Goal: Task Accomplishment & Management: Use online tool/utility

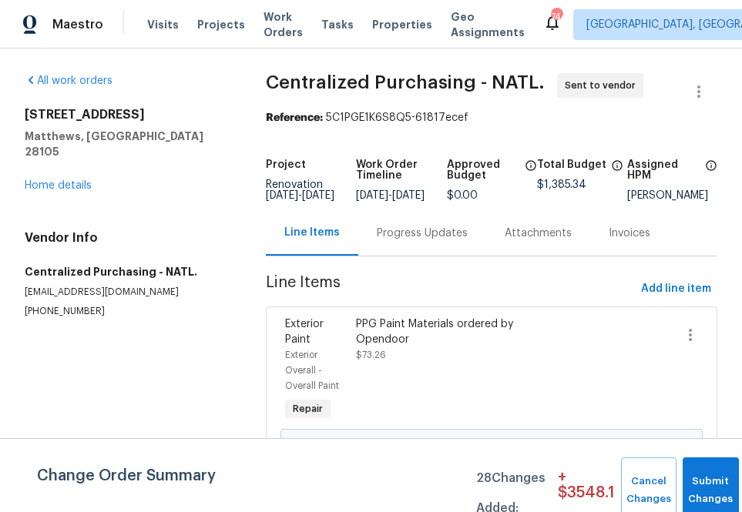
click at [204, 35] on div "Visits Projects Work Orders Tasks Properties Geo Assignments" at bounding box center [345, 24] width 396 height 31
click at [204, 28] on span "Projects" at bounding box center [221, 24] width 48 height 15
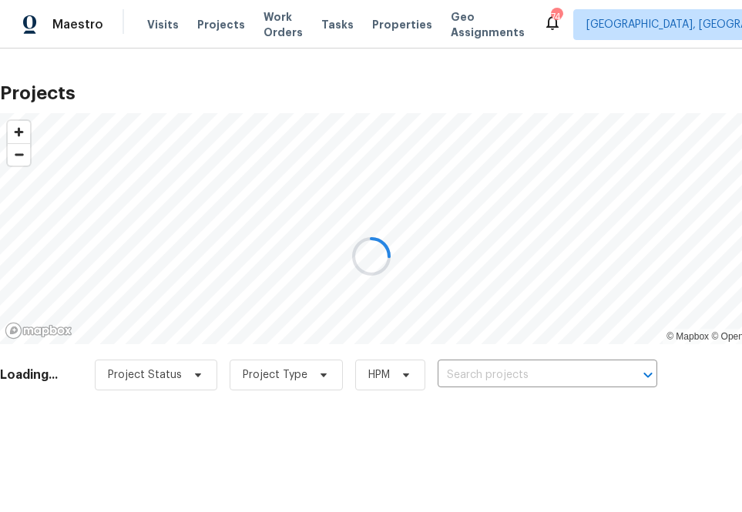
click at [473, 371] on div at bounding box center [371, 256] width 742 height 512
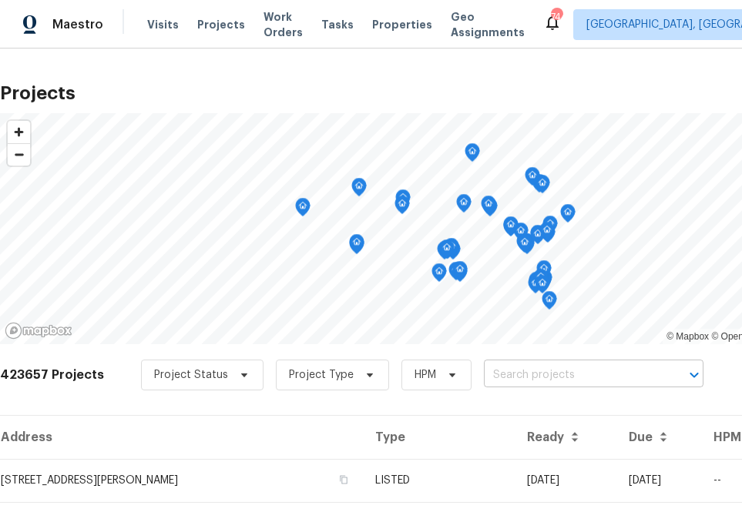
click at [512, 366] on input "text" at bounding box center [572, 376] width 176 height 24
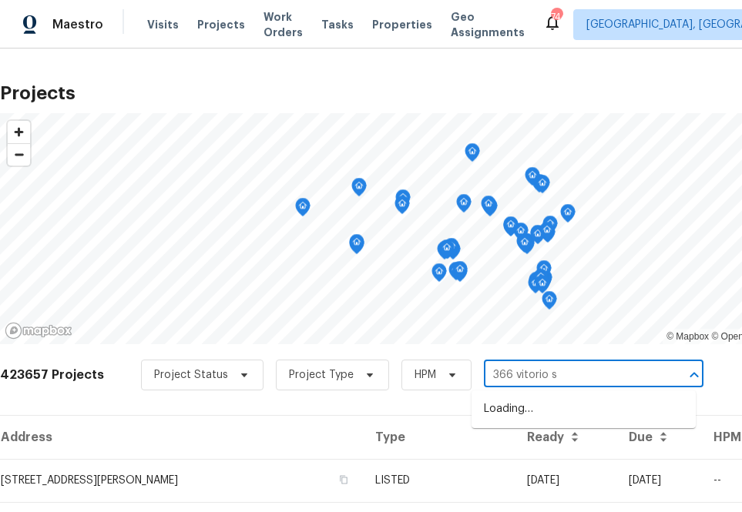
type input "[STREET_ADDRESS]"
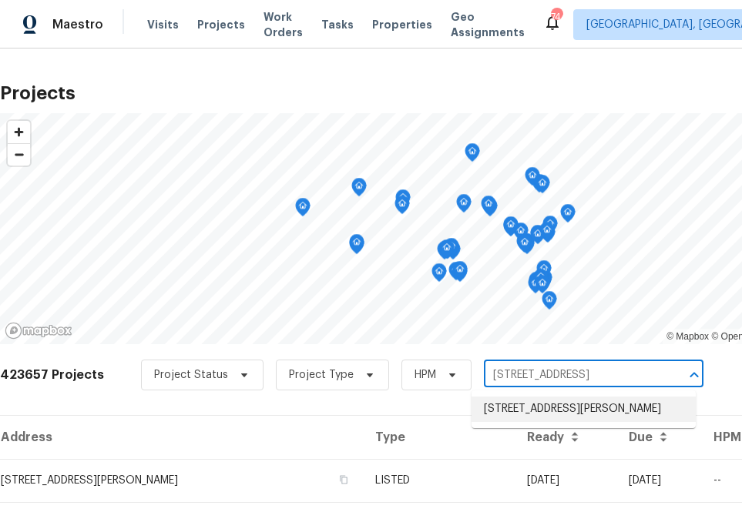
click at [497, 411] on li "[STREET_ADDRESS][PERSON_NAME]" at bounding box center [583, 409] width 224 height 25
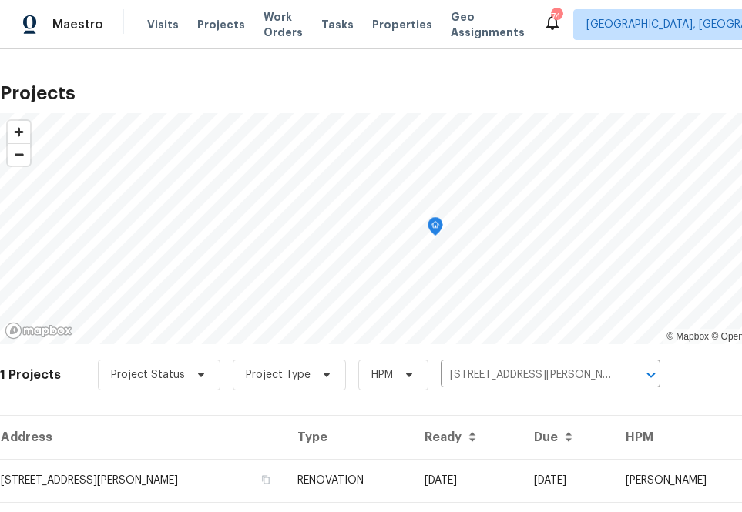
scroll to position [39, 0]
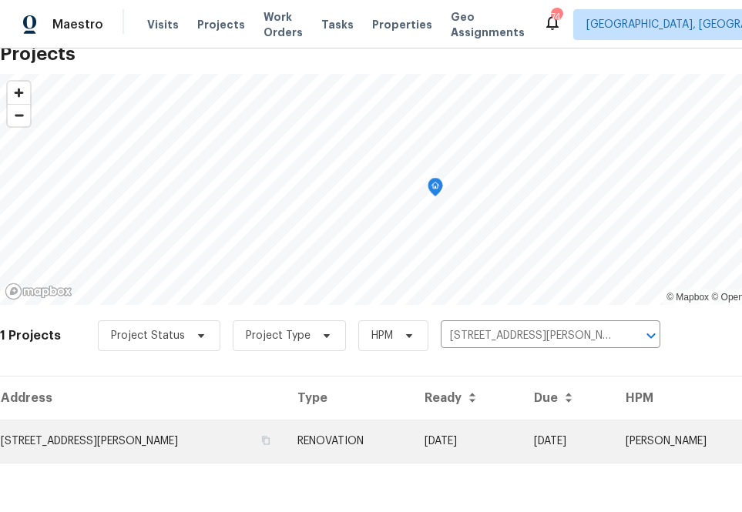
click at [136, 451] on td "[STREET_ADDRESS][PERSON_NAME]" at bounding box center [142, 441] width 285 height 43
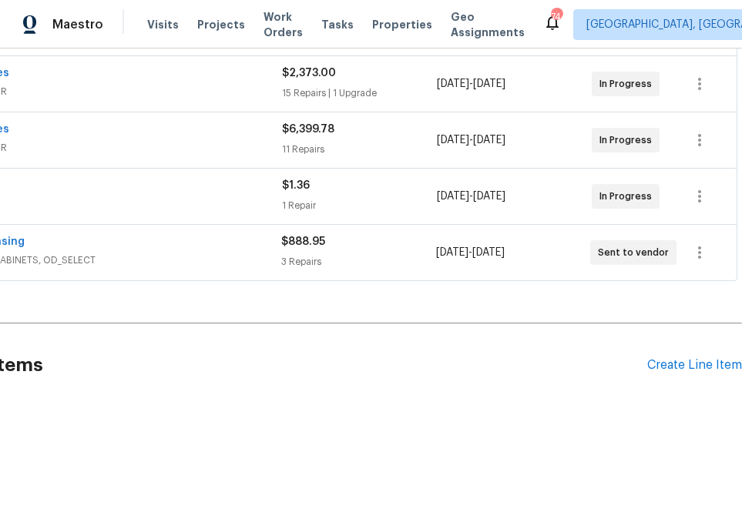
scroll to position [344, 0]
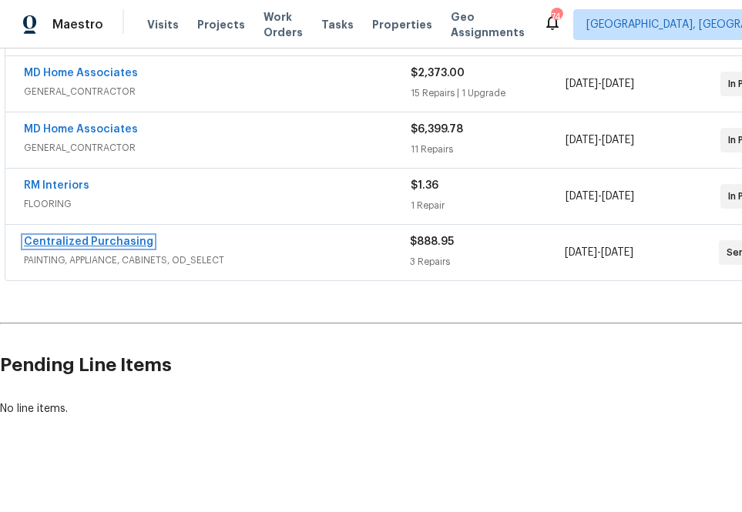
click at [53, 244] on link "Centralized Purchasing" at bounding box center [88, 242] width 129 height 11
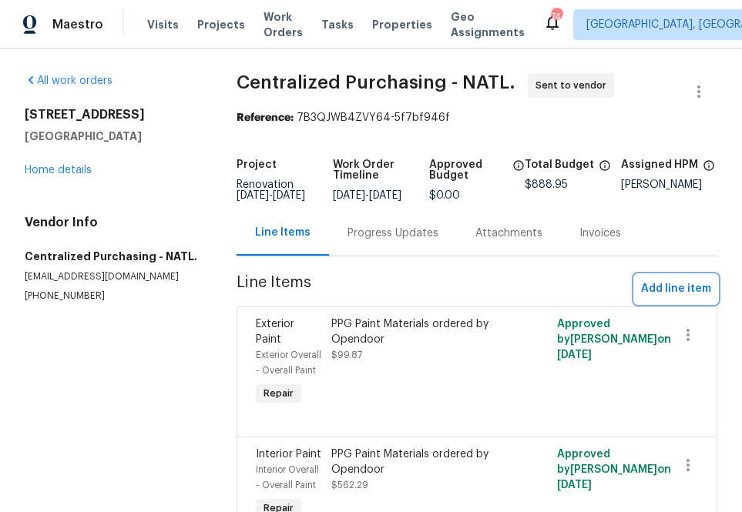
click at [653, 299] on span "Add line item" at bounding box center [676, 289] width 70 height 19
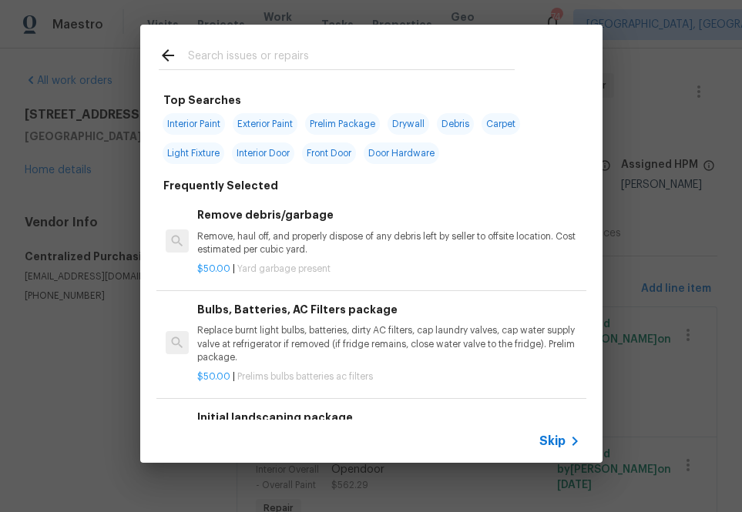
click at [568, 435] on icon at bounding box center [574, 441] width 18 height 18
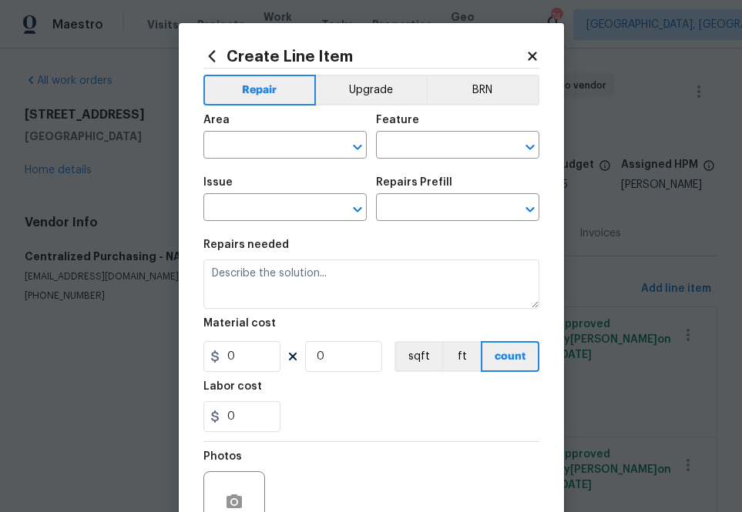
click at [266, 134] on div "Area" at bounding box center [284, 125] width 163 height 20
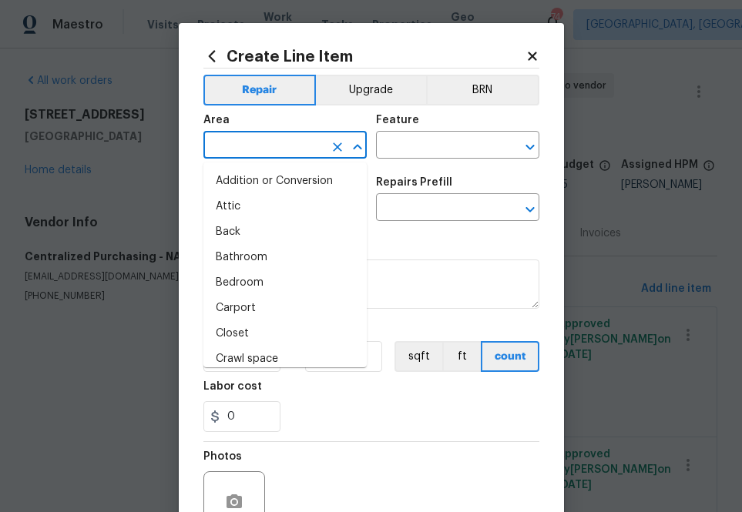
click at [266, 143] on input "text" at bounding box center [263, 147] width 120 height 24
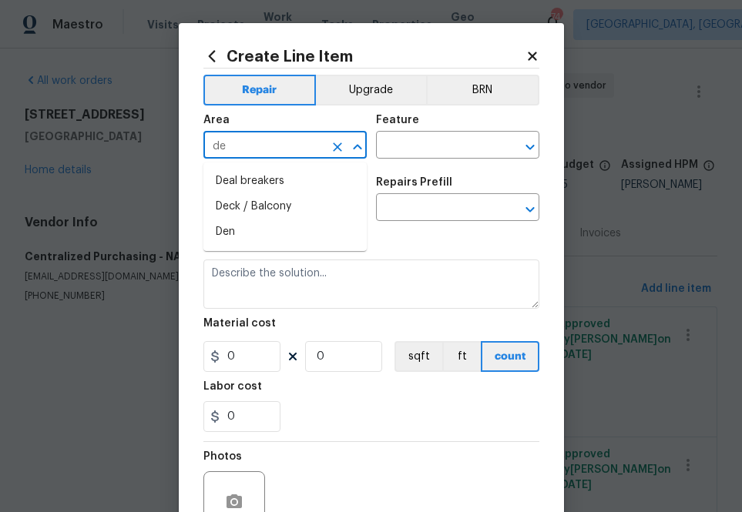
type input "d"
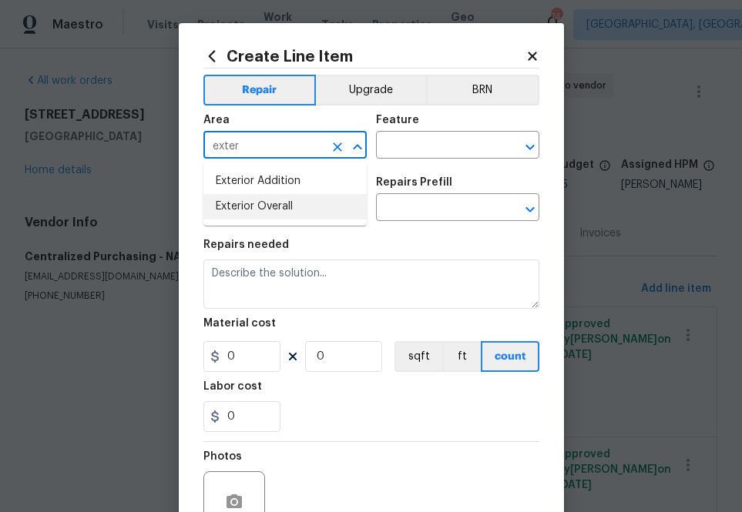
click at [260, 210] on li "Exterior Overall" at bounding box center [284, 206] width 163 height 25
type input "Exterior Overall"
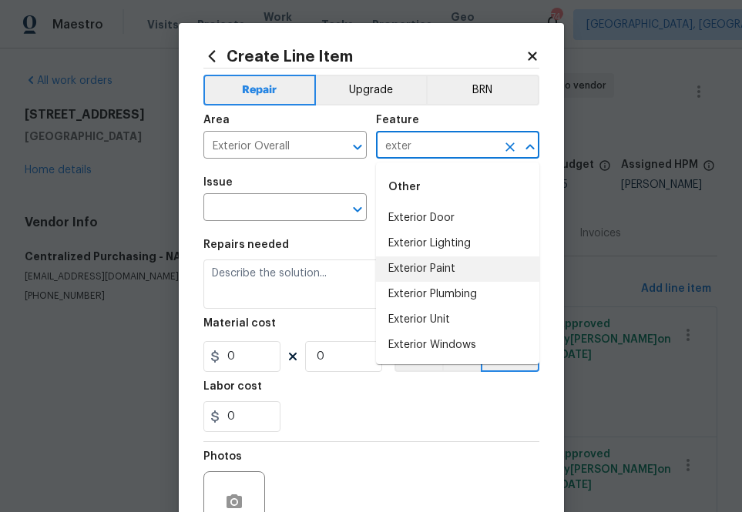
click at [429, 270] on li "Exterior Paint" at bounding box center [457, 269] width 163 height 25
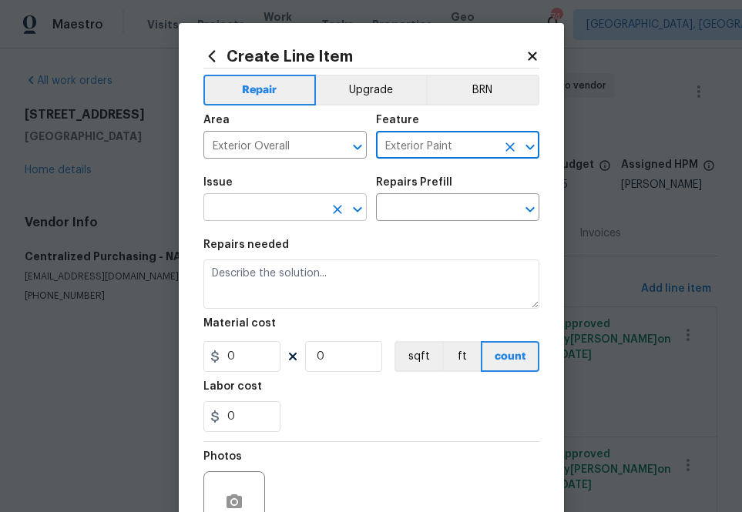
type input "Exterior Paint"
click at [270, 213] on input "text" at bounding box center [263, 209] width 120 height 24
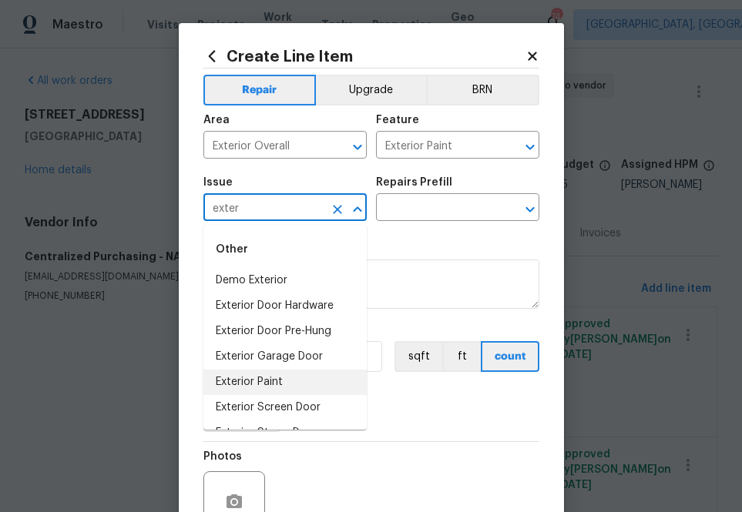
click at [301, 384] on li "Exterior Paint" at bounding box center [284, 382] width 163 height 25
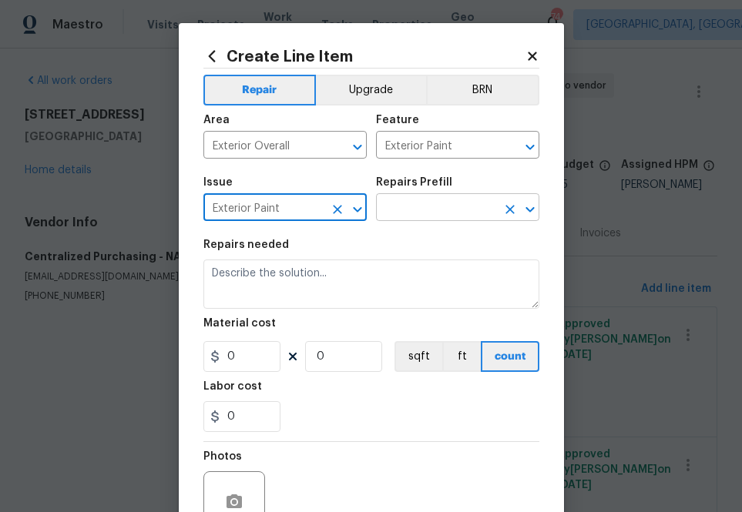
type input "Exterior Paint"
click at [400, 206] on input "text" at bounding box center [436, 209] width 120 height 24
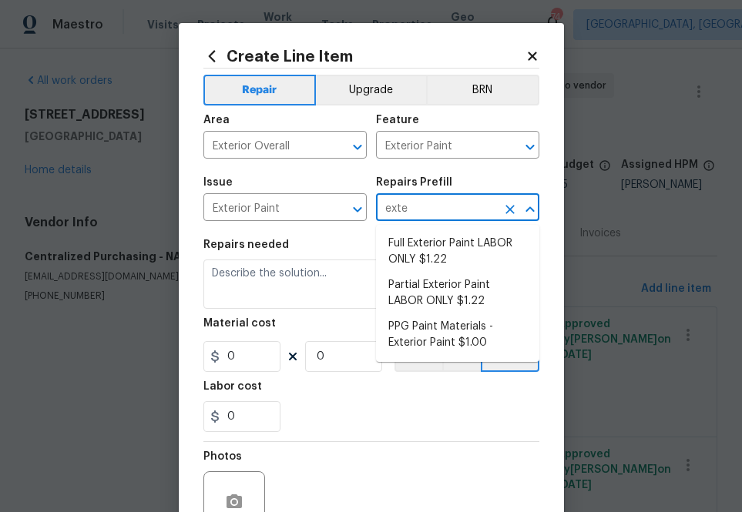
type input "exter"
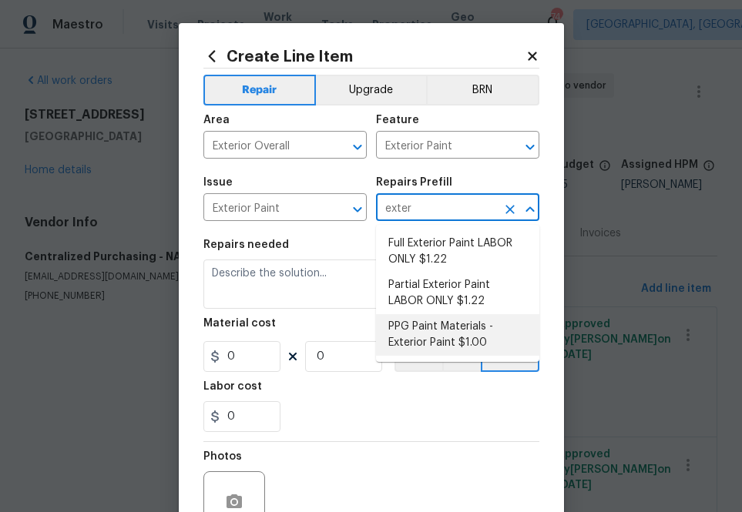
click at [438, 338] on li "PPG Paint Materials - Exterior Paint $1.00" at bounding box center [457, 335] width 163 height 42
type input "Overall Paint"
type input "PPG Paint Materials - Exterior Paint $1.00"
type textarea "PPG Paint Materials ordered by Opendoor"
type input "1"
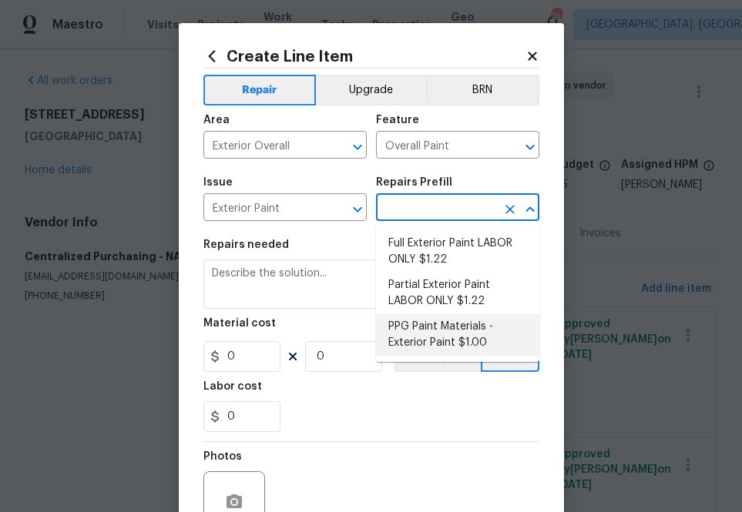
type input "1"
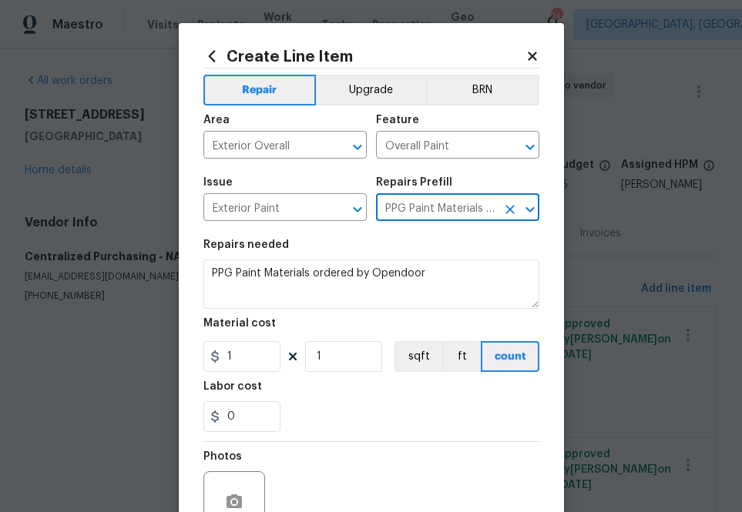
type input "PPG Paint Materials - Exterior Paint $1.00"
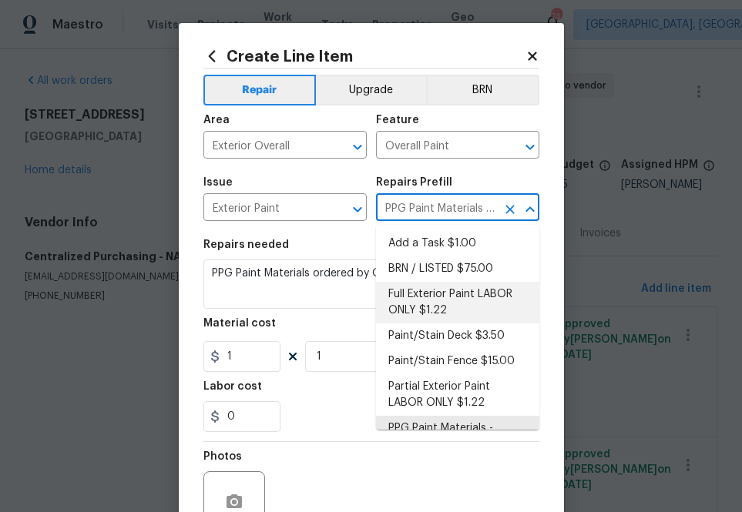
click at [289, 323] on div "Material cost" at bounding box center [371, 328] width 336 height 20
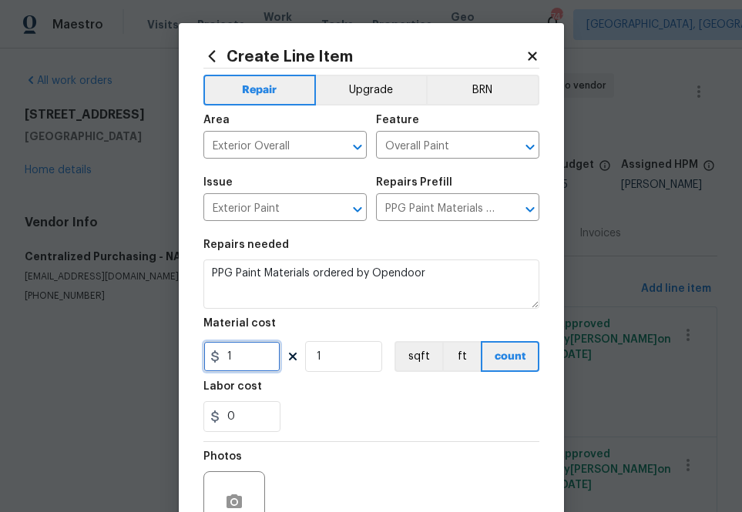
click at [236, 353] on input "1" at bounding box center [241, 356] width 77 height 31
click at [425, 152] on input "Overall Paint" at bounding box center [436, 147] width 120 height 24
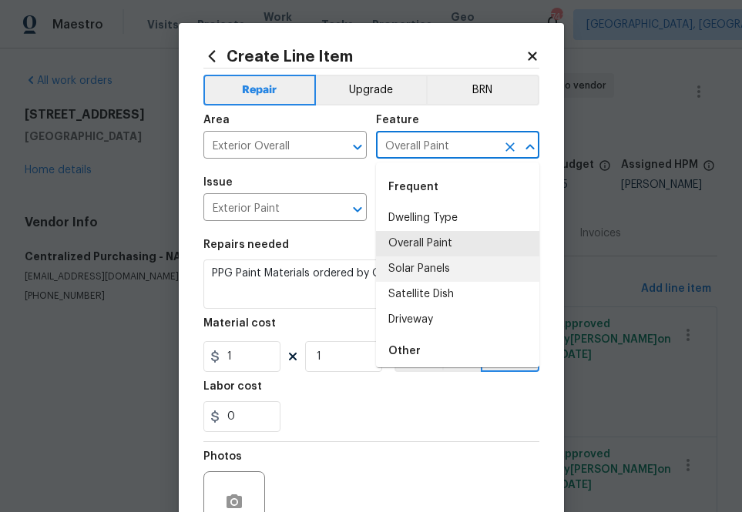
click at [425, 152] on input "Overall Paint" at bounding box center [436, 147] width 120 height 24
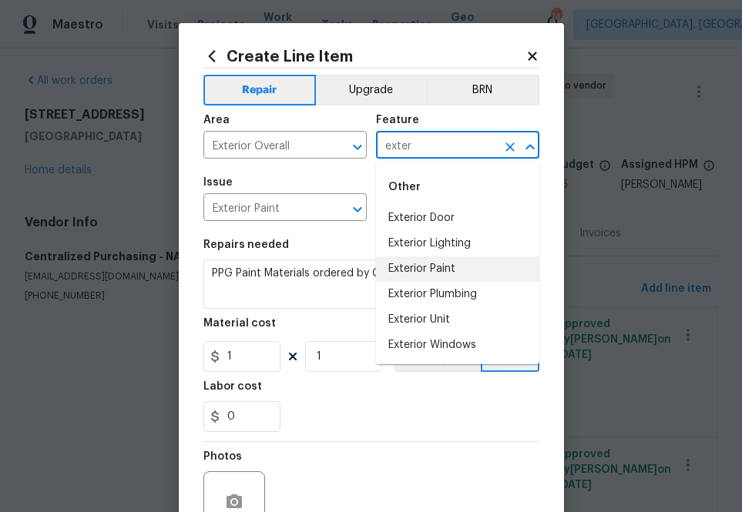
click at [438, 264] on li "Exterior Paint" at bounding box center [457, 269] width 163 height 25
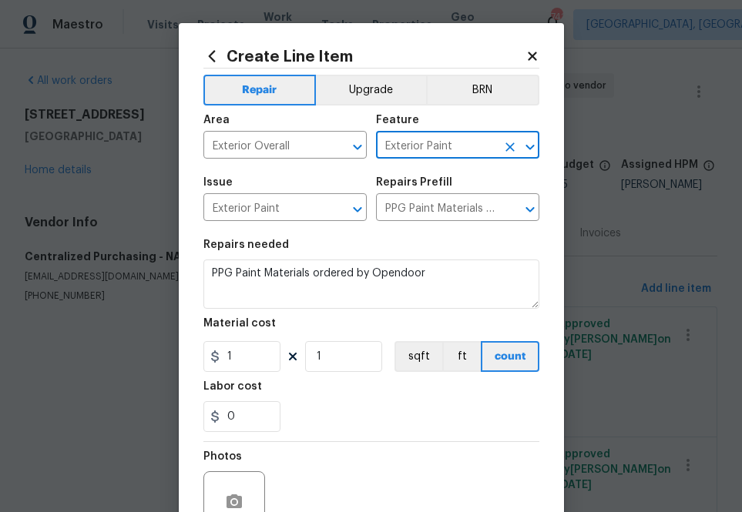
type input "Exterior Paint"
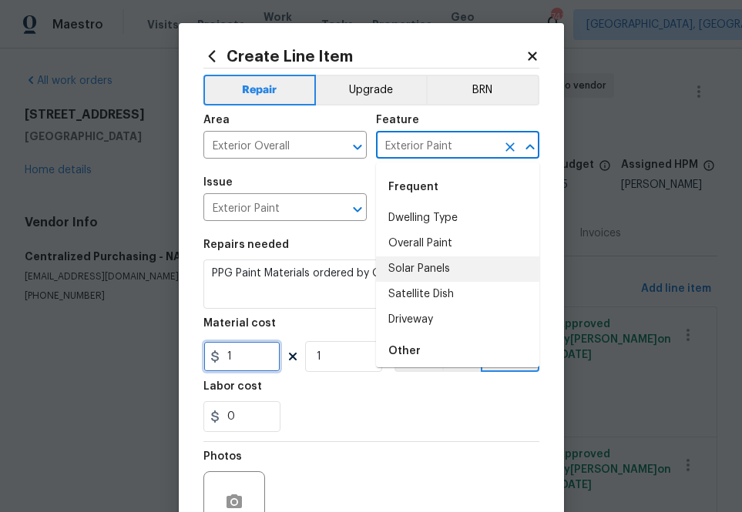
click at [240, 368] on input "1" at bounding box center [241, 356] width 77 height 31
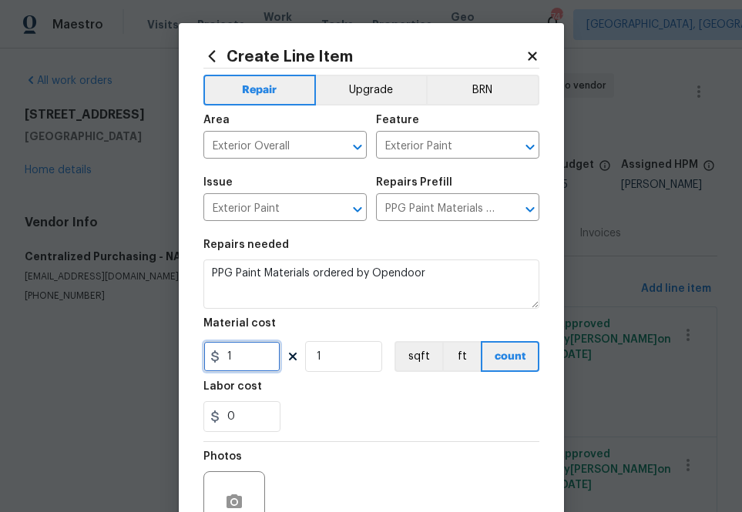
paste input "345.24"
type input "345.24"
click at [348, 466] on div "Photos" at bounding box center [371, 492] width 336 height 100
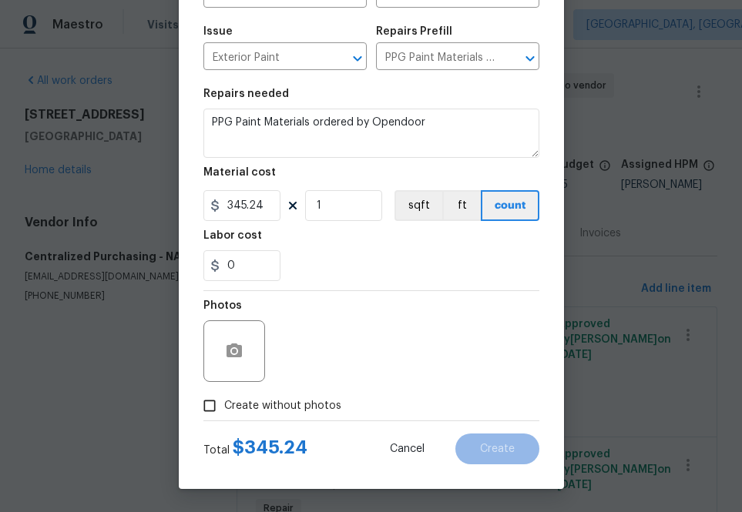
click at [280, 411] on span "Create without photos" at bounding box center [282, 406] width 117 height 16
click at [224, 411] on input "Create without photos" at bounding box center [209, 405] width 29 height 29
checkbox input "true"
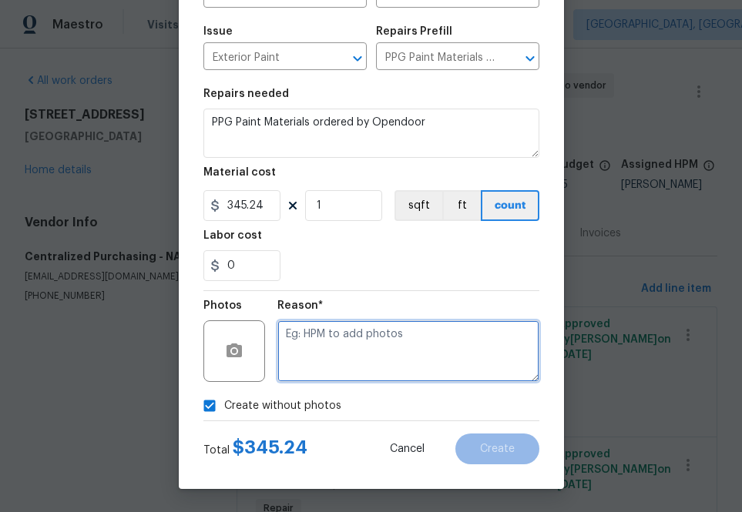
click at [391, 335] on textarea at bounding box center [408, 351] width 262 height 62
type textarea "m"
type textarea "na"
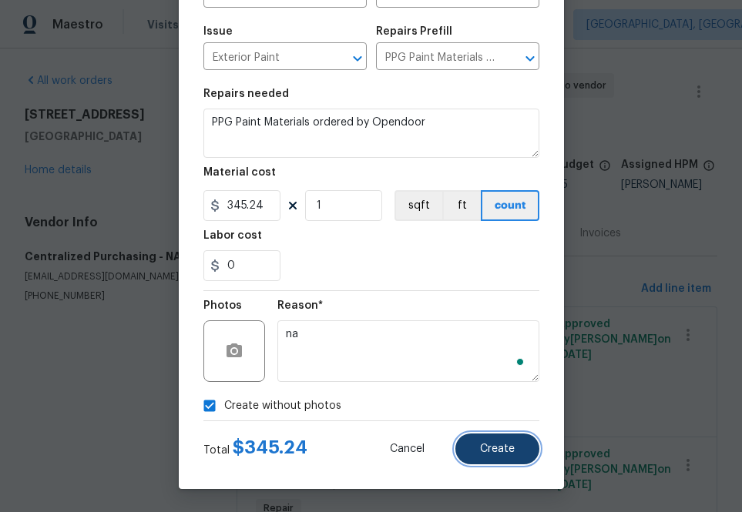
click at [531, 450] on button "Create" at bounding box center [497, 449] width 84 height 31
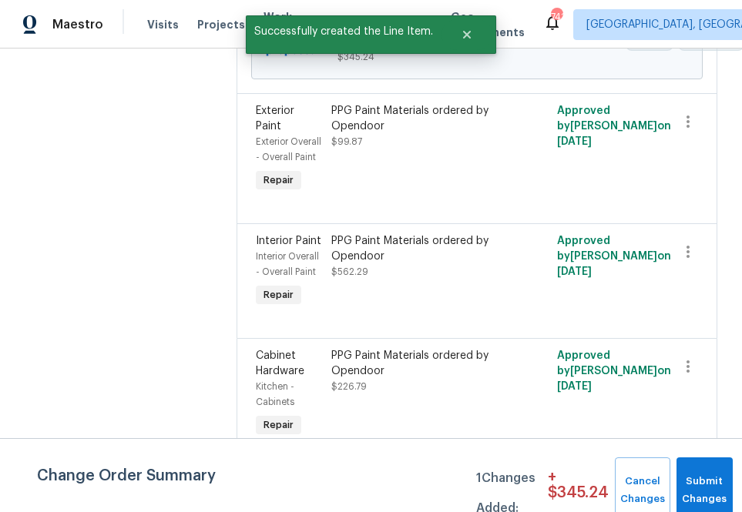
scroll to position [55, 0]
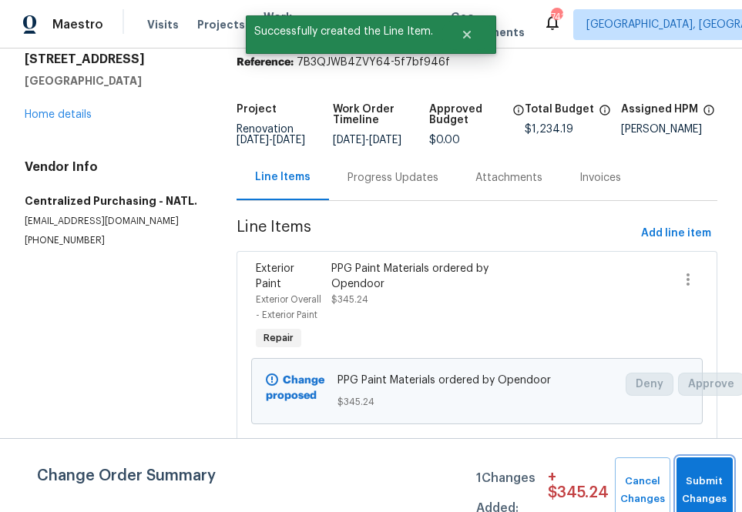
click at [693, 471] on button "Submit Changes" at bounding box center [704, 491] width 56 height 66
